Goal: Information Seeking & Learning: Learn about a topic

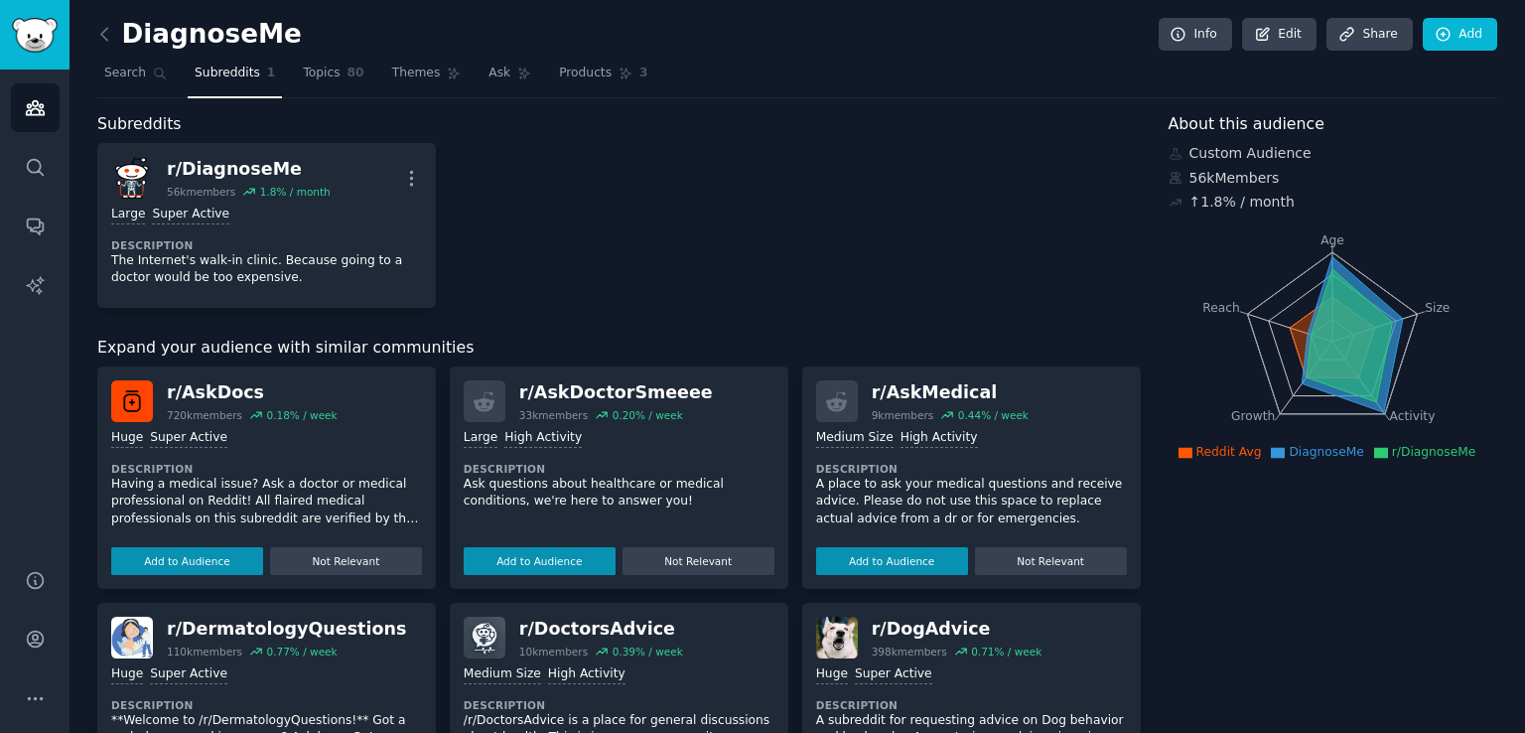
click at [277, 248] on dt "Description" at bounding box center [266, 245] width 311 height 14
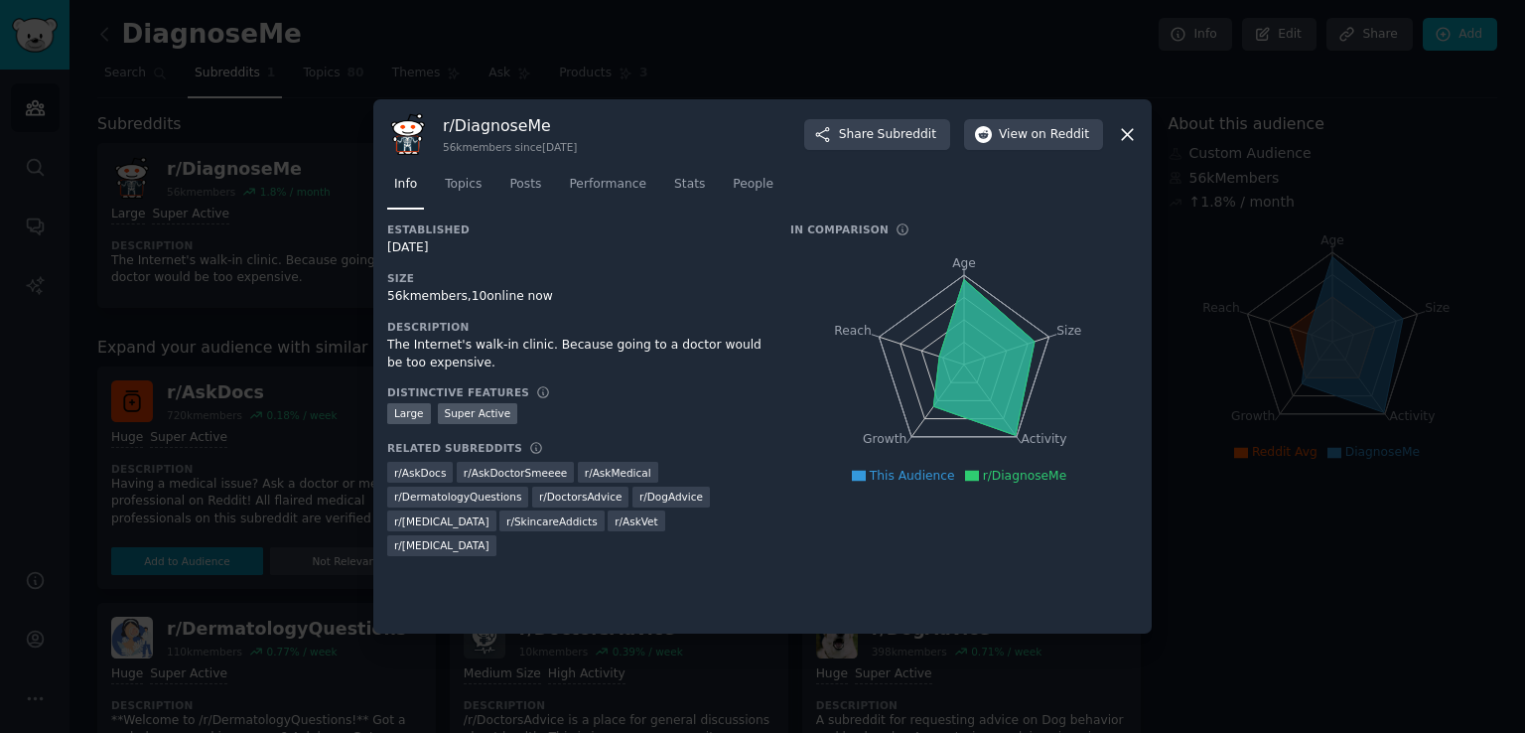
click at [432, 302] on div "56k members, 10 online now" at bounding box center [574, 297] width 375 height 18
click at [425, 353] on div "The Internet's walk-in clinic. Because going to a doctor would be too expensive." at bounding box center [574, 354] width 375 height 35
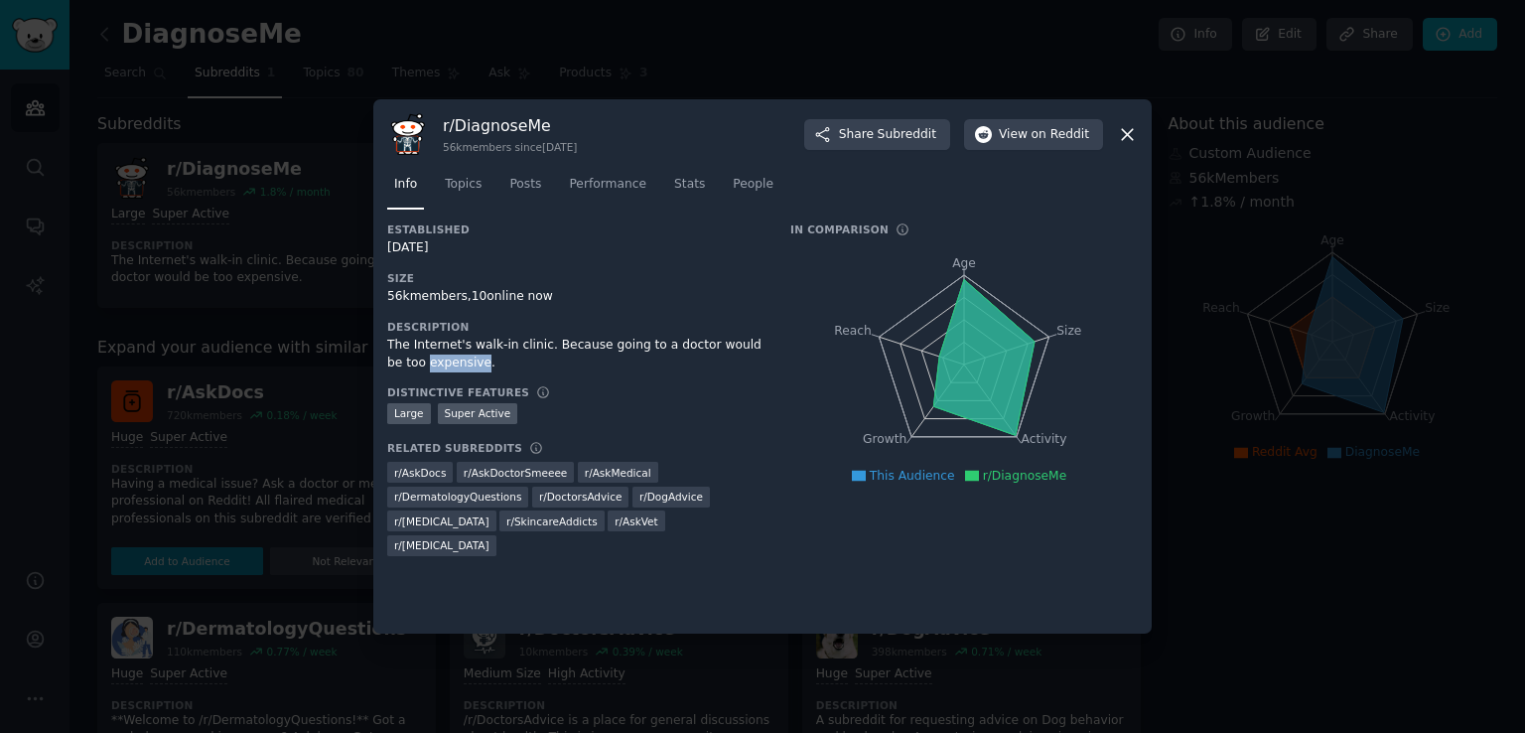
click at [425, 353] on div "The Internet's walk-in clinic. Because going to a doctor would be too expensive." at bounding box center [574, 354] width 375 height 35
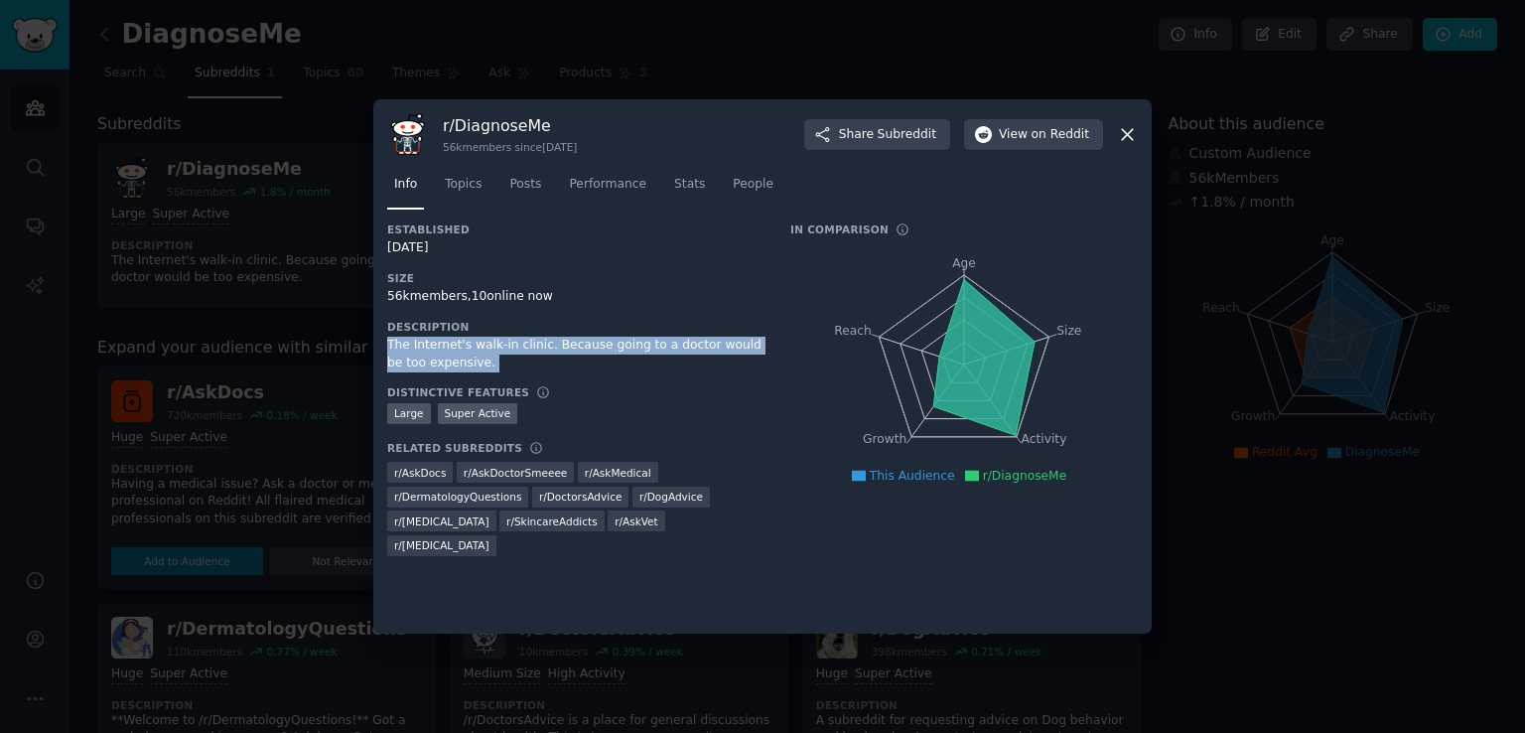
click at [425, 353] on div "The Internet's walk-in clinic. Because going to a doctor would be too expensive." at bounding box center [574, 354] width 375 height 35
click at [1030, 138] on span "View on Reddit" at bounding box center [1044, 135] width 90 height 18
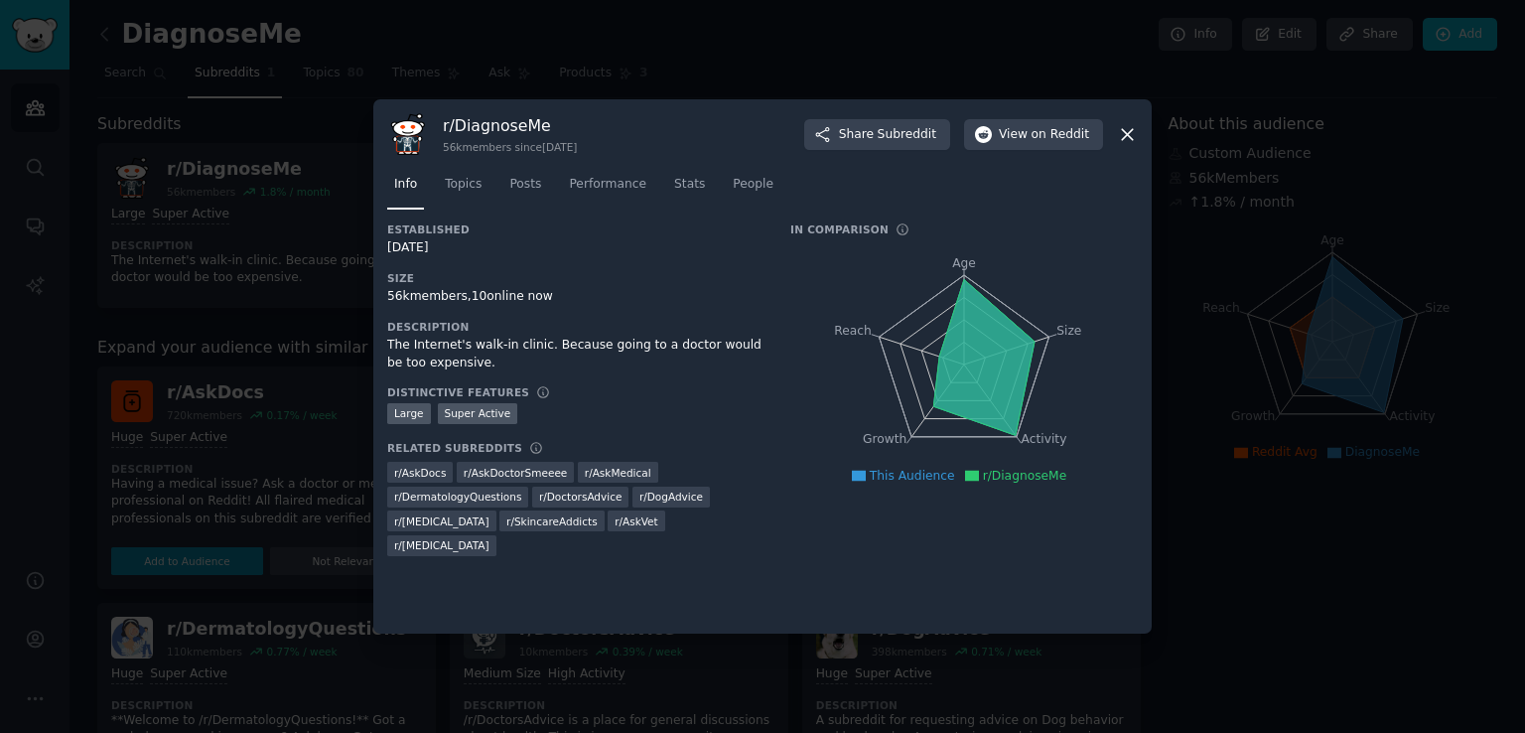
click at [1126, 134] on icon at bounding box center [1127, 134] width 11 height 11
